Goal: Task Accomplishment & Management: Use online tool/utility

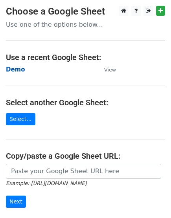
click at [12, 69] on strong "Demo" at bounding box center [15, 69] width 19 height 7
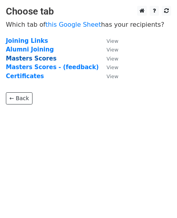
click at [17, 57] on strong "Masters Scores" at bounding box center [31, 58] width 51 height 7
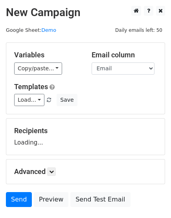
click at [17, 57] on h5 "Variables" at bounding box center [47, 55] width 66 height 9
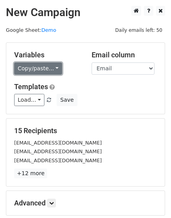
click at [29, 70] on link "Copy/paste..." at bounding box center [38, 68] width 48 height 12
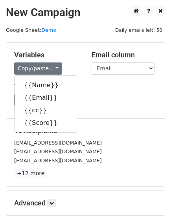
click at [8, 43] on div "Variables Copy/paste... {{Name}} {{Email}} {{cc}} {{Score}} Email column Name E…" at bounding box center [85, 78] width 158 height 71
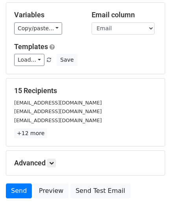
scroll to position [40, 0]
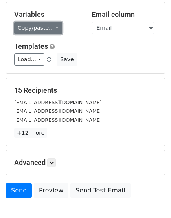
click at [33, 25] on link "Copy/paste..." at bounding box center [38, 28] width 48 height 12
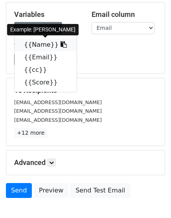
click at [35, 45] on link "{{Name}}" at bounding box center [46, 44] width 62 height 13
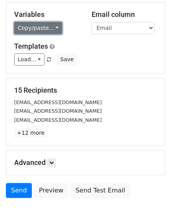
click at [38, 30] on link "Copy/paste..." at bounding box center [38, 28] width 48 height 12
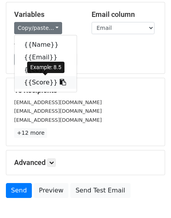
click at [60, 83] on icon at bounding box center [63, 82] width 6 height 6
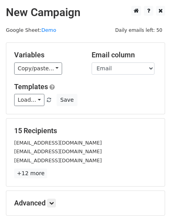
scroll to position [86, 0]
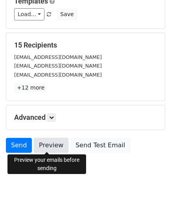
click at [49, 144] on link "Preview" at bounding box center [51, 145] width 35 height 15
click at [52, 149] on link "Preview" at bounding box center [51, 145] width 35 height 15
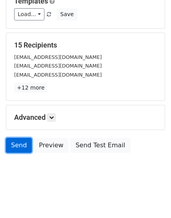
click at [14, 144] on link "Send" at bounding box center [19, 145] width 26 height 15
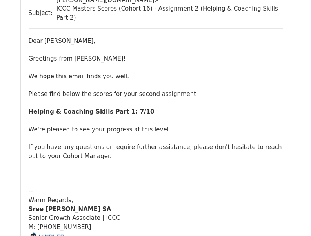
scroll to position [4393, 0]
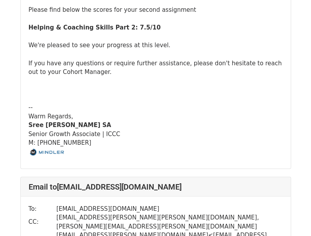
scroll to position [4393, 0]
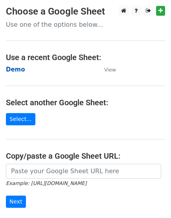
click at [16, 69] on strong "Demo" at bounding box center [15, 69] width 19 height 7
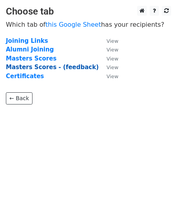
drag, startPoint x: 0, startPoint y: 0, endPoint x: 16, endPoint y: 69, distance: 71.4
click at [16, 69] on strong "Masters Scores - (feedback)" at bounding box center [52, 67] width 93 height 7
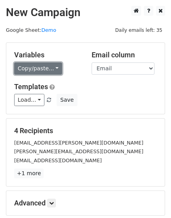
click at [25, 69] on link "Copy/paste..." at bounding box center [38, 68] width 48 height 12
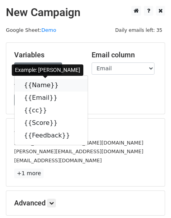
click at [60, 88] on icon at bounding box center [63, 85] width 6 height 6
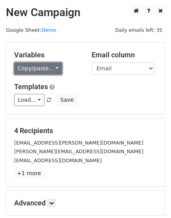
click at [44, 64] on link "Copy/paste..." at bounding box center [38, 68] width 48 height 12
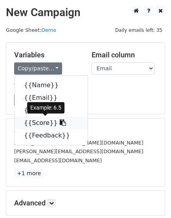
click at [60, 126] on icon at bounding box center [63, 122] width 6 height 6
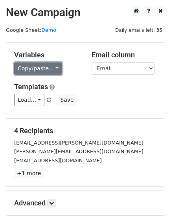
click at [30, 69] on link "Copy/paste..." at bounding box center [38, 68] width 48 height 12
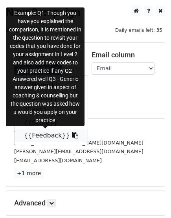
click at [72, 138] on icon at bounding box center [75, 135] width 6 height 6
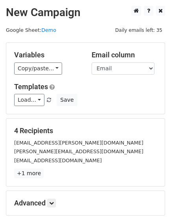
scroll to position [86, 0]
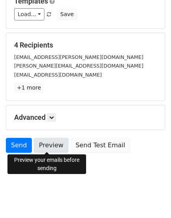
click at [46, 151] on link "Preview" at bounding box center [51, 145] width 35 height 15
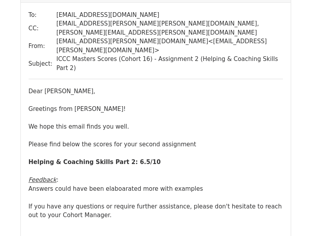
scroll to position [1209, 0]
